Goal: Check status

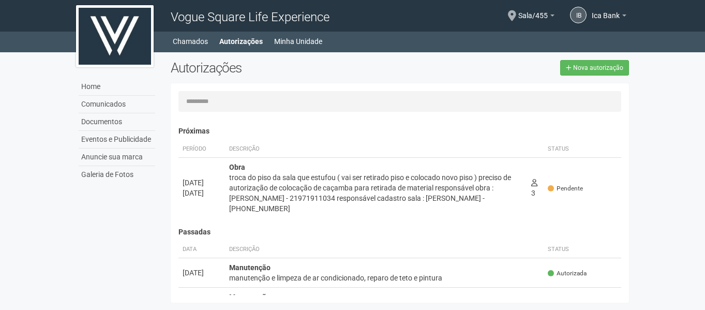
scroll to position [16, 0]
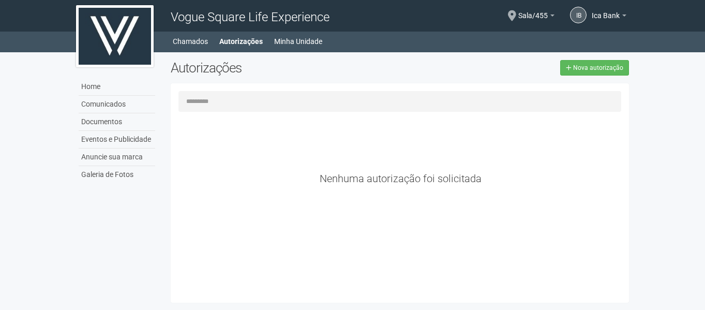
scroll to position [16, 0]
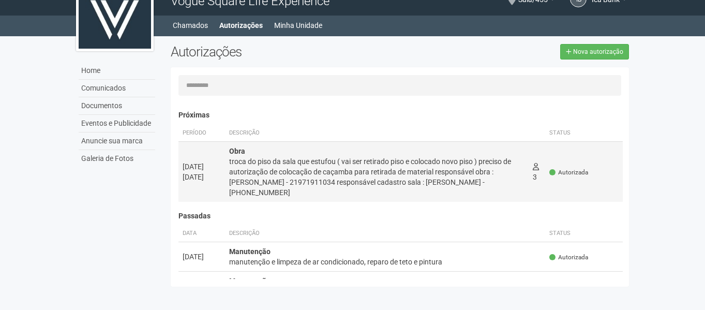
click at [371, 167] on div "troca do piso da sala que estufou ( vai ser retirado piso e colocado novo piso …" at bounding box center [376, 176] width 295 height 41
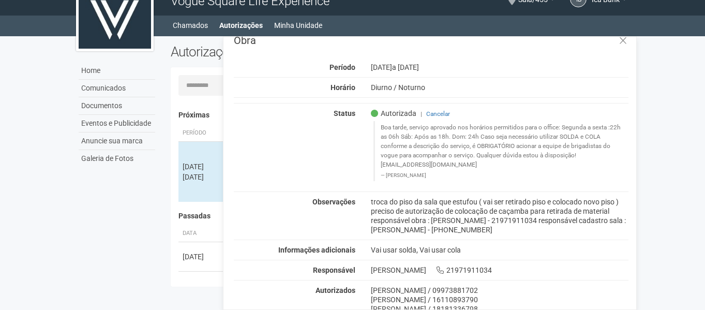
scroll to position [15, 0]
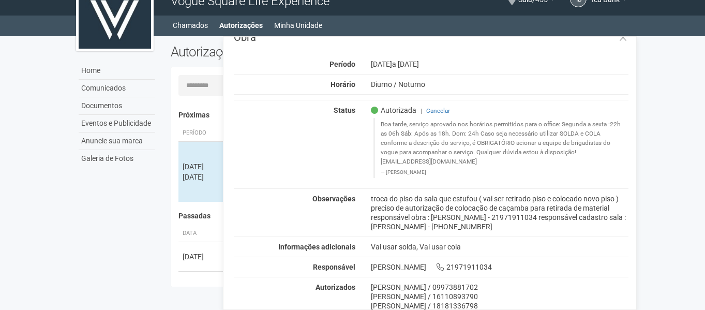
drag, startPoint x: 380, startPoint y: 125, endPoint x: 581, endPoint y: 155, distance: 203.0
click at [581, 155] on blockquote "Boa tarde, serviço aprovado nos horários permitidos para o office: Segunda a se…" at bounding box center [501, 147] width 256 height 59
copy blockquote "Boa tarde, serviço aprovado nos horários permitidos para o office: Segunda a se…"
drag, startPoint x: 277, startPoint y: 131, endPoint x: 239, endPoint y: 121, distance: 39.5
click at [277, 130] on div "Status Autorizada | Cancelar Boa tarde, serviço aprovado nos horários permitido…" at bounding box center [431, 144] width 410 height 77
